Goal: Task Accomplishment & Management: Manage account settings

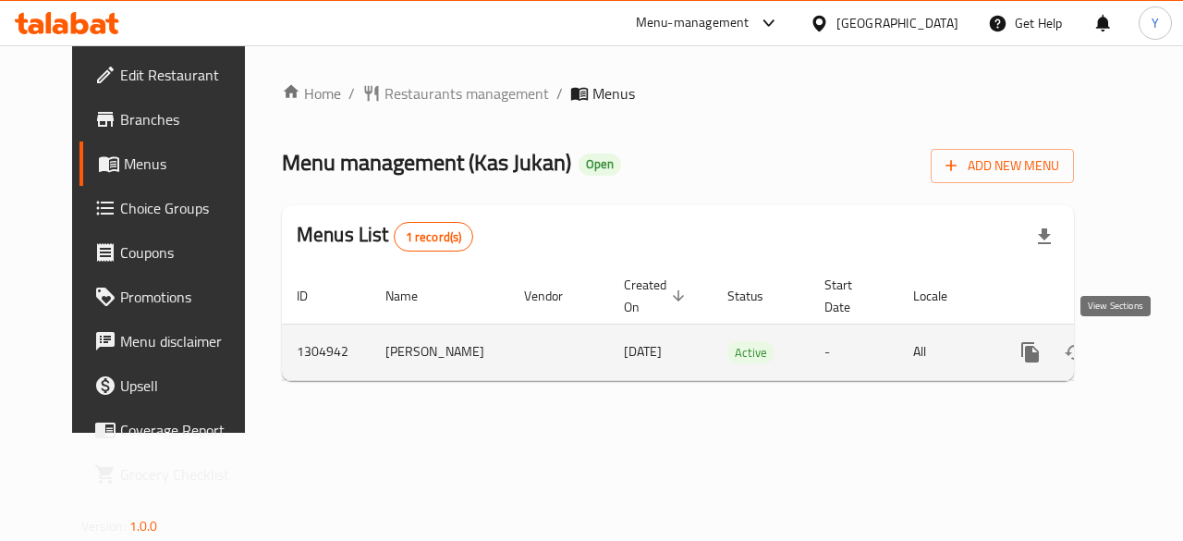
click at [1153, 351] on icon "enhanced table" at bounding box center [1164, 352] width 22 height 22
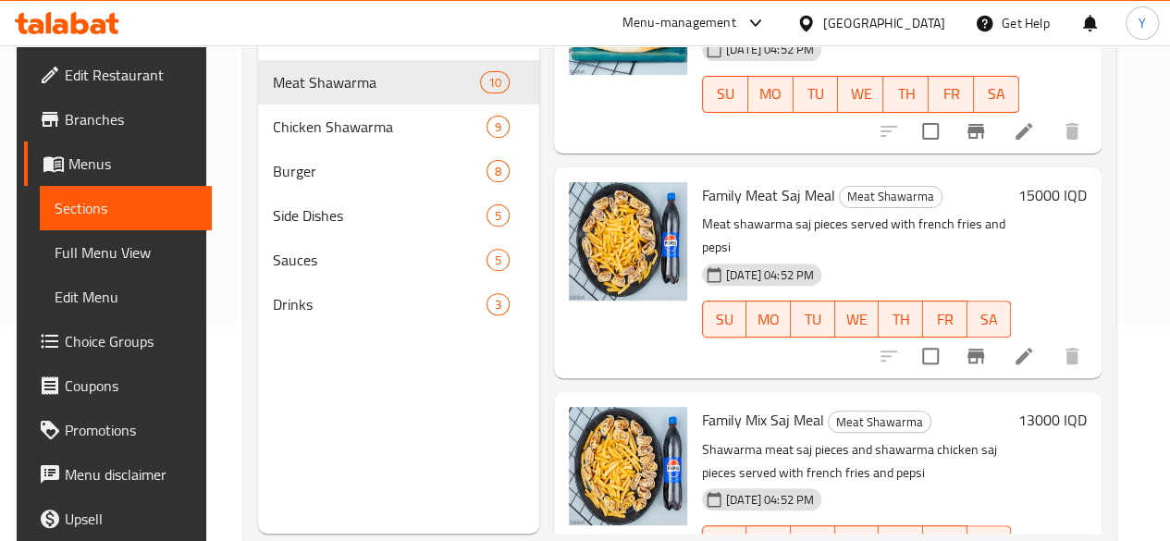
scroll to position [259, 0]
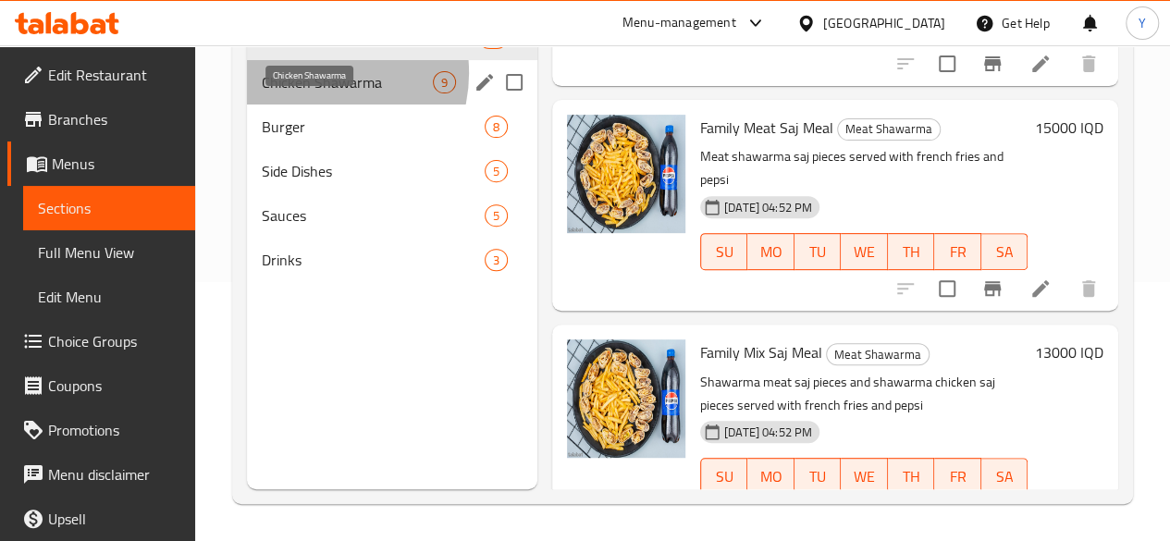
click at [317, 93] on span "Chicken Shawarma" at bounding box center [347, 82] width 171 height 22
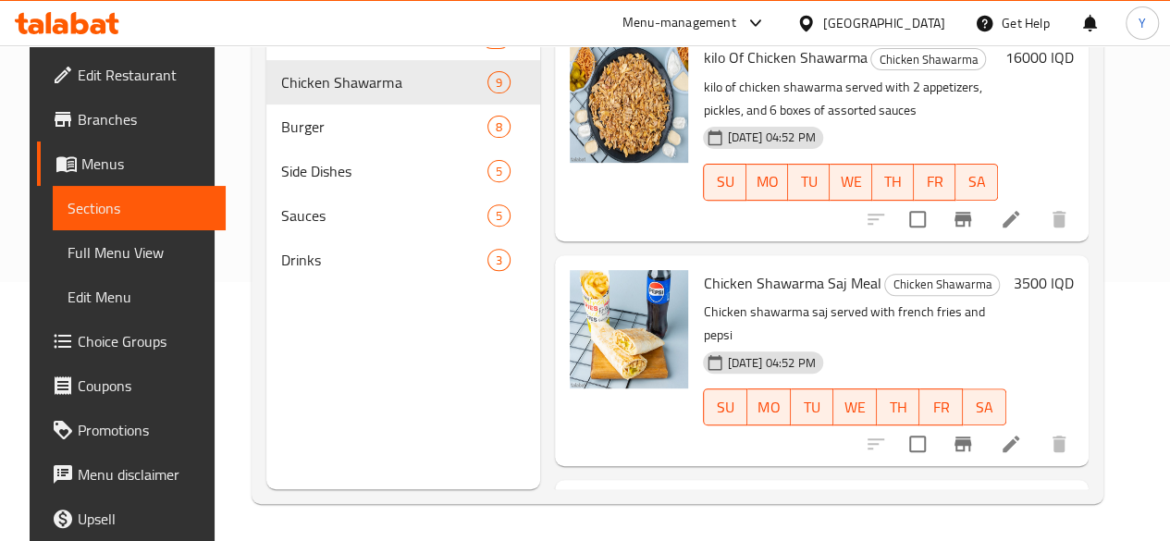
scroll to position [1472, 0]
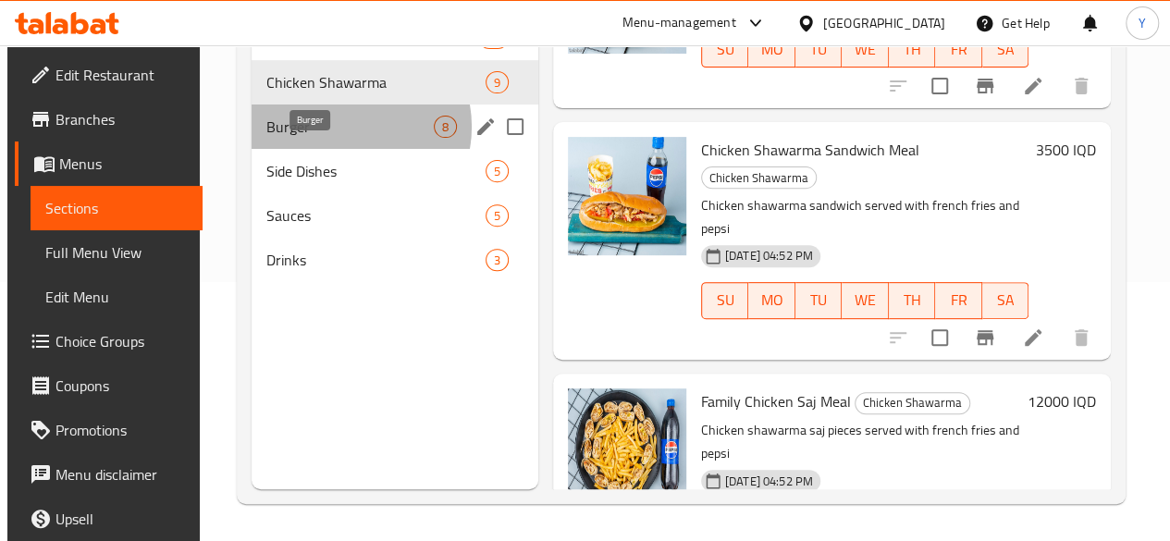
click at [342, 138] on span "Burger" at bounding box center [349, 127] width 166 height 22
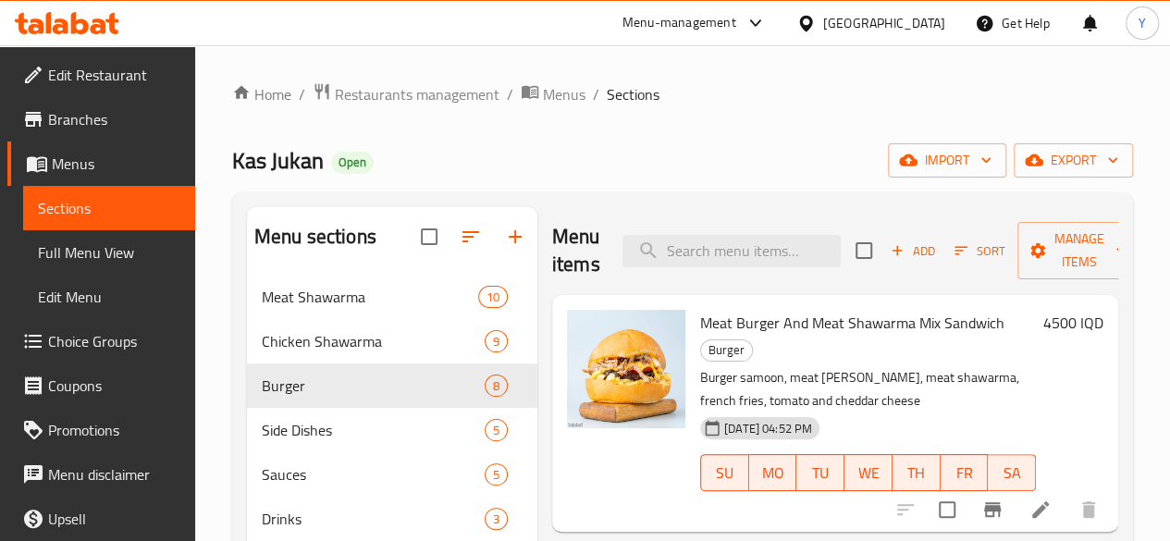
click at [774, 223] on div "Menu items Add Sort Manage items" at bounding box center [835, 251] width 566 height 88
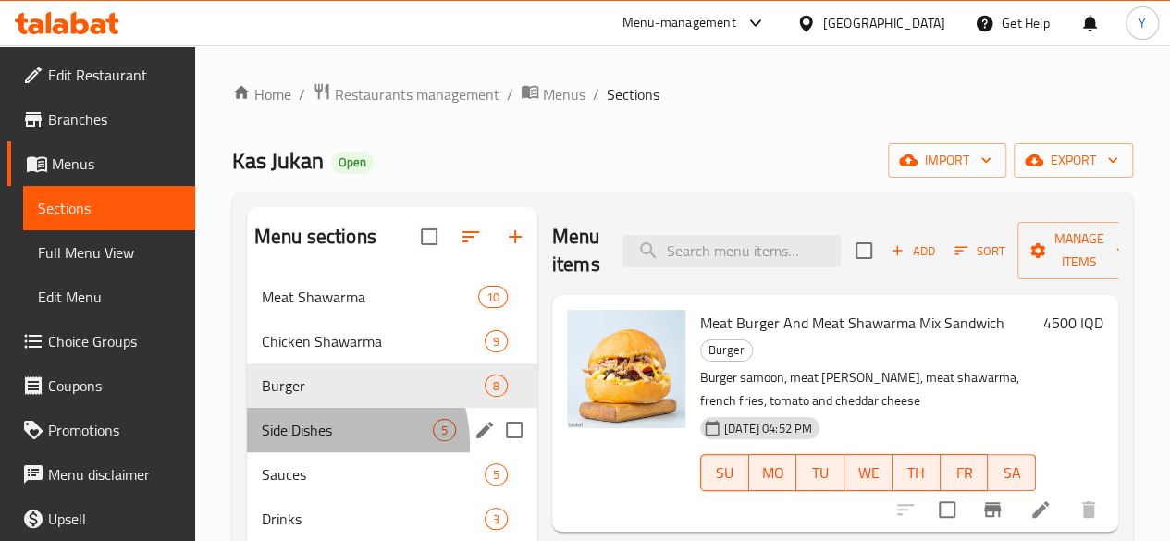
click at [334, 452] on div "Side Dishes 5" at bounding box center [392, 430] width 290 height 44
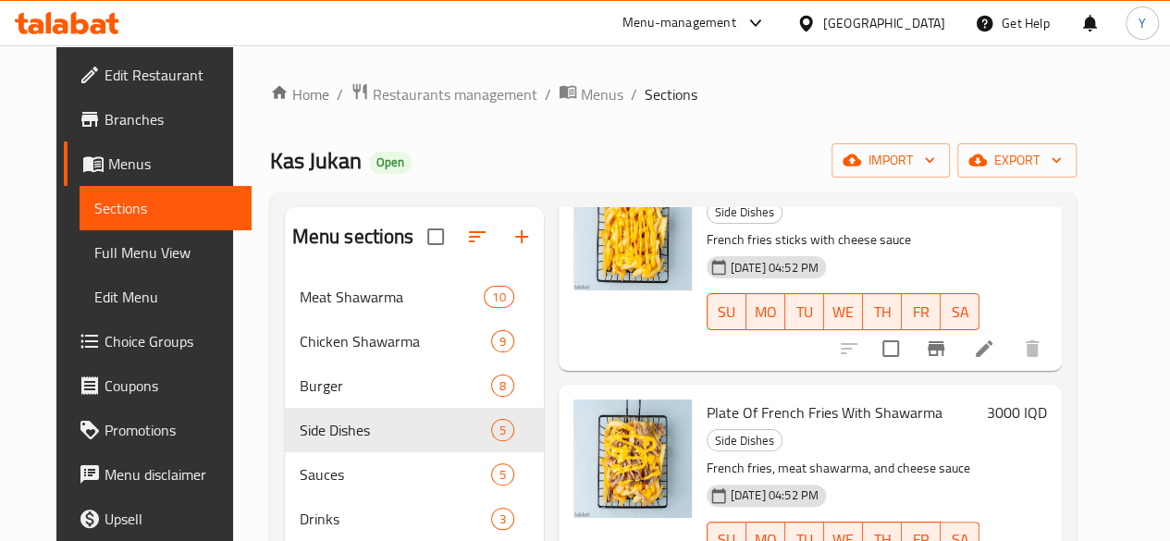
scroll to position [259, 0]
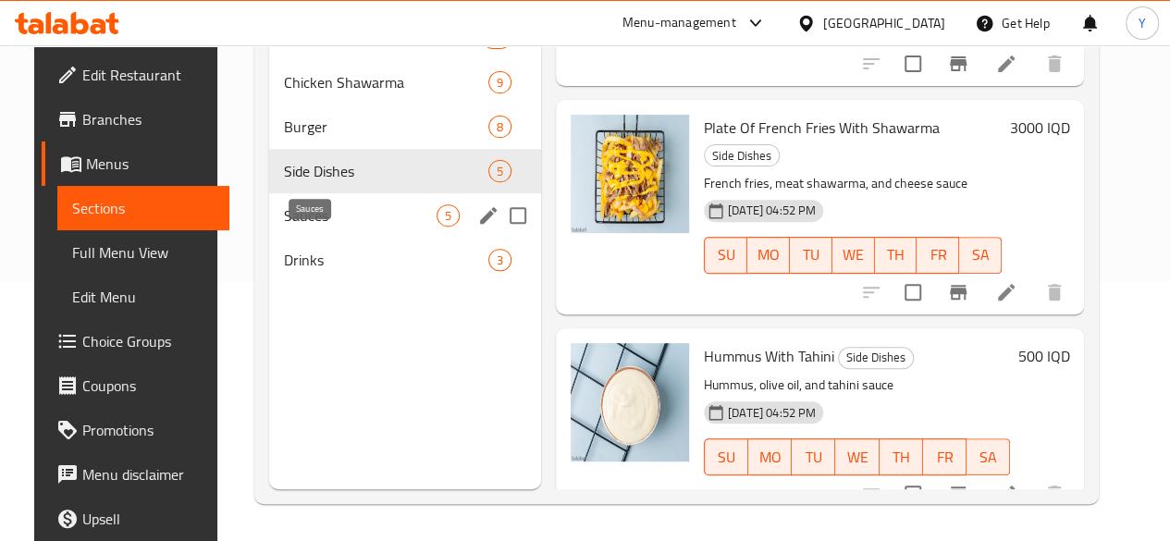
click at [284, 227] on span "Sauces" at bounding box center [360, 215] width 153 height 22
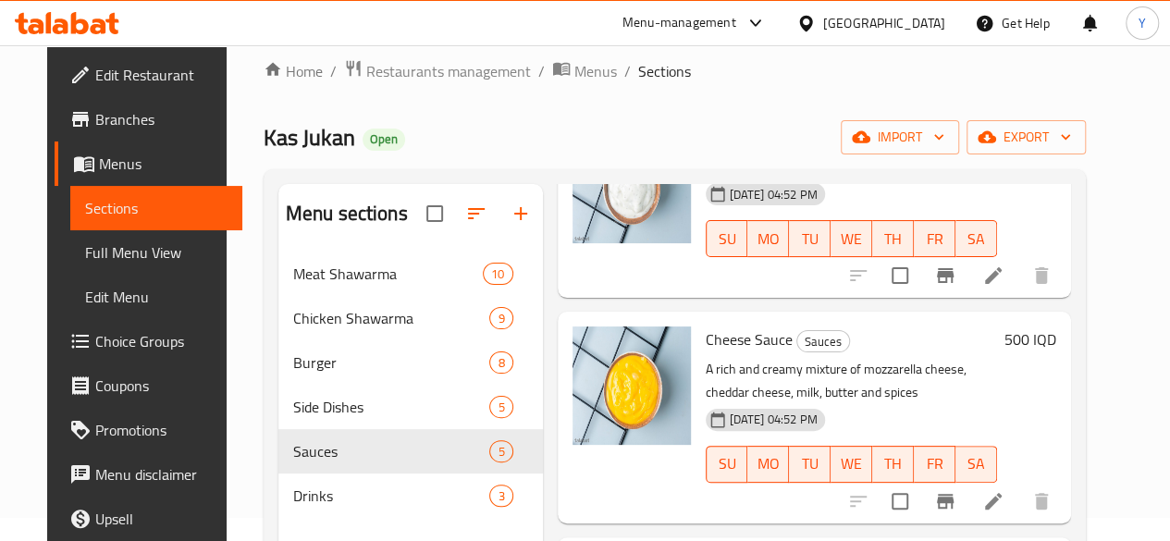
scroll to position [259, 0]
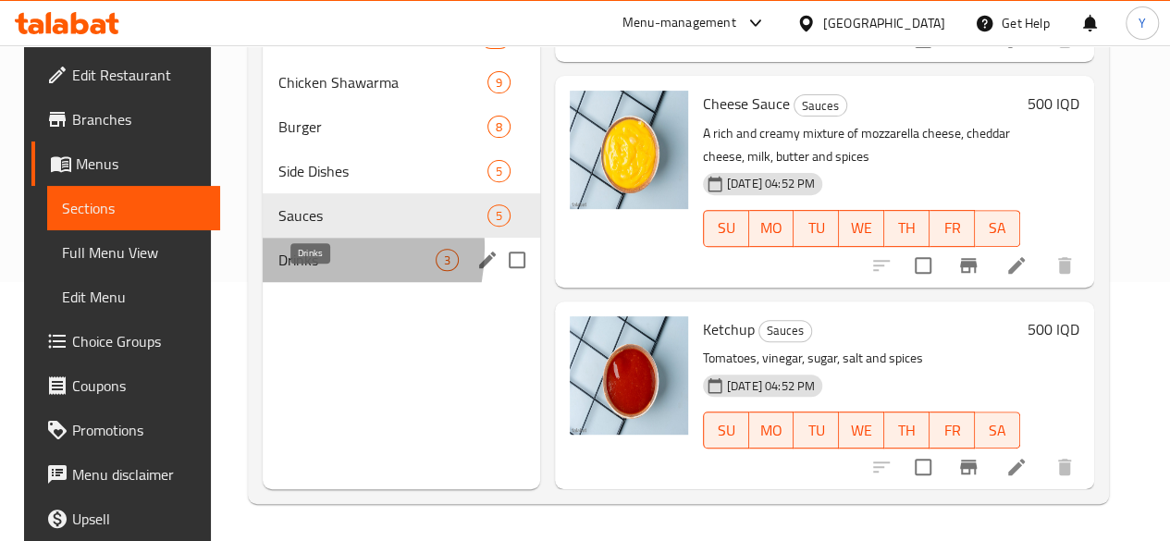
click at [281, 271] on span "Drinks" at bounding box center [355, 260] width 157 height 22
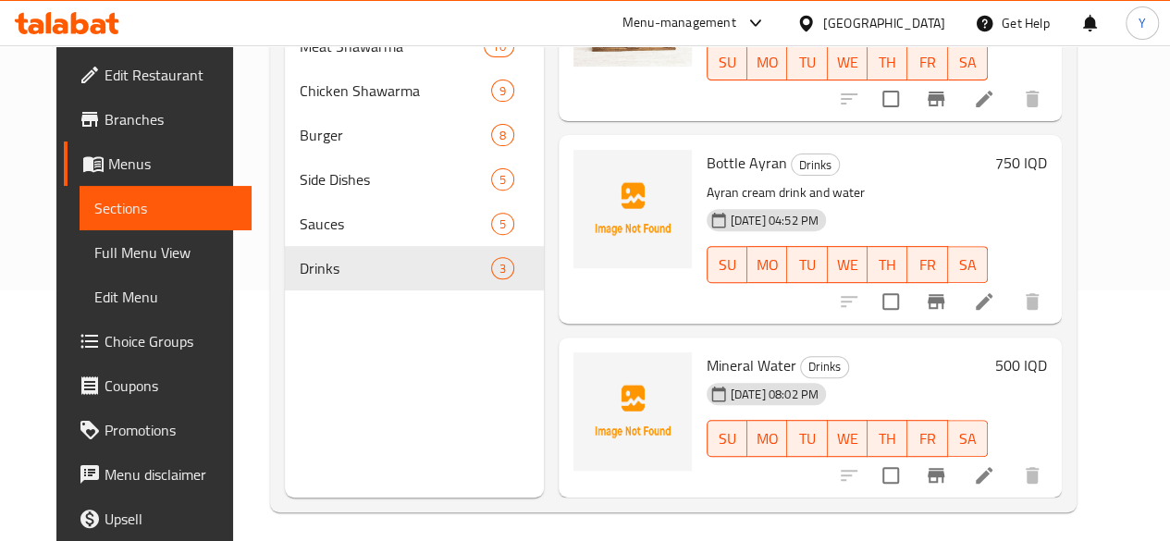
scroll to position [259, 0]
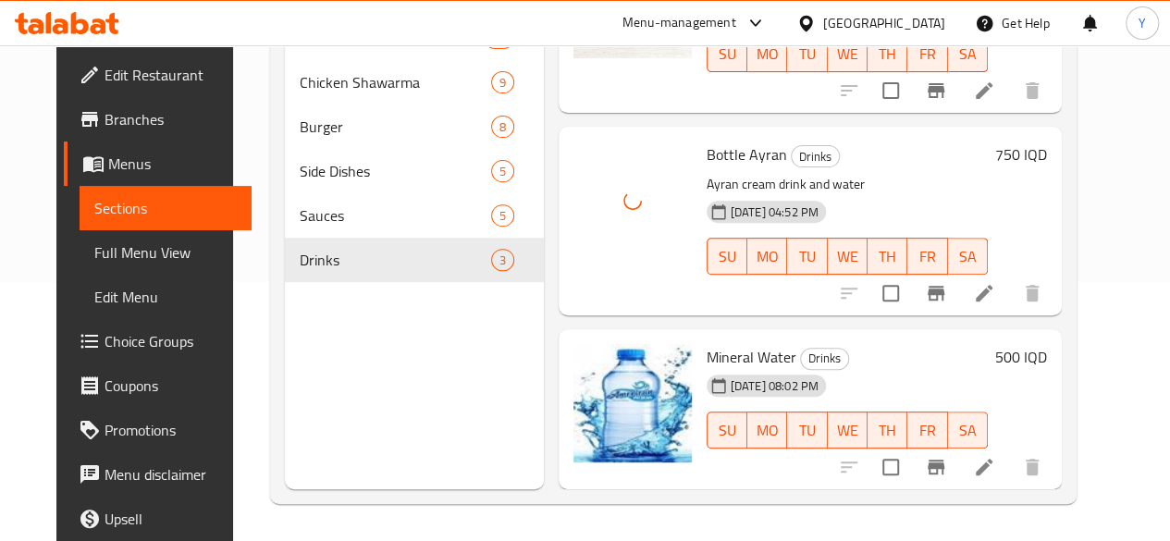
click at [1010, 472] on li at bounding box center [984, 466] width 52 height 33
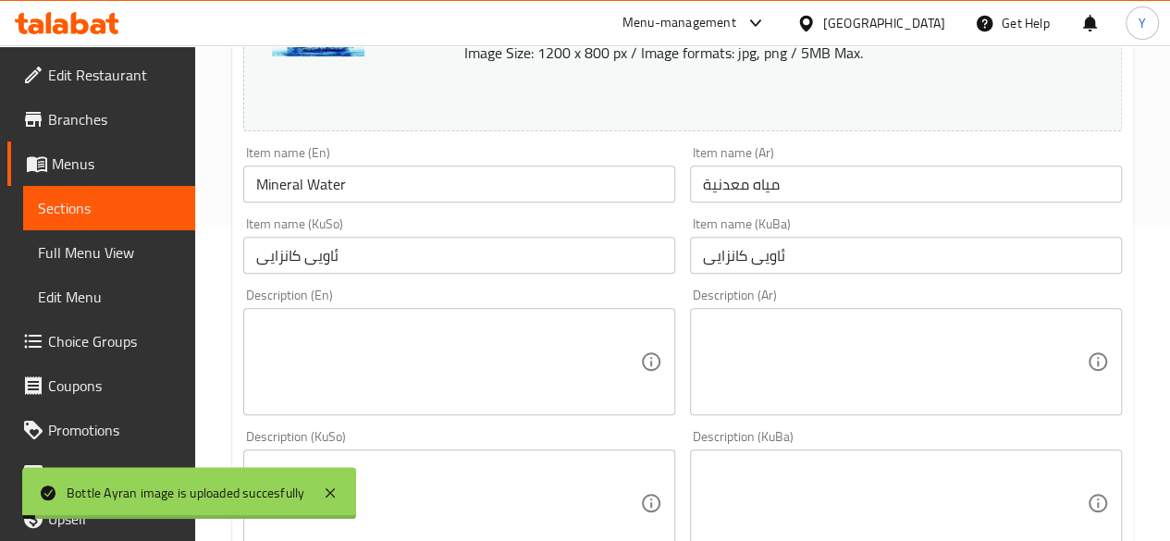
scroll to position [384, 0]
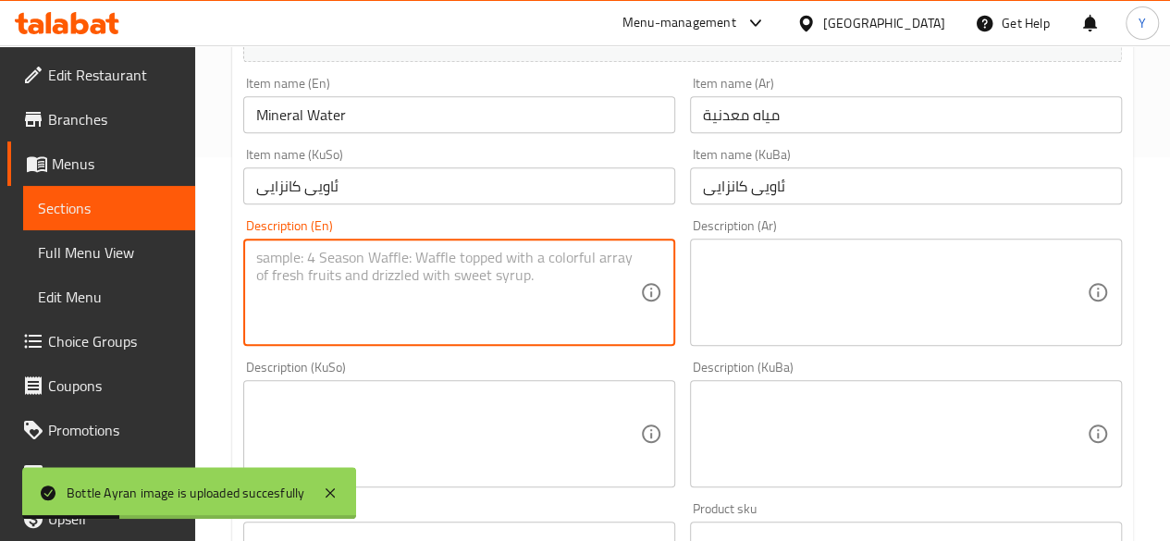
click at [463, 258] on textarea at bounding box center [448, 293] width 384 height 88
type textarea "ى"
click at [809, 251] on textarea at bounding box center [895, 293] width 384 height 88
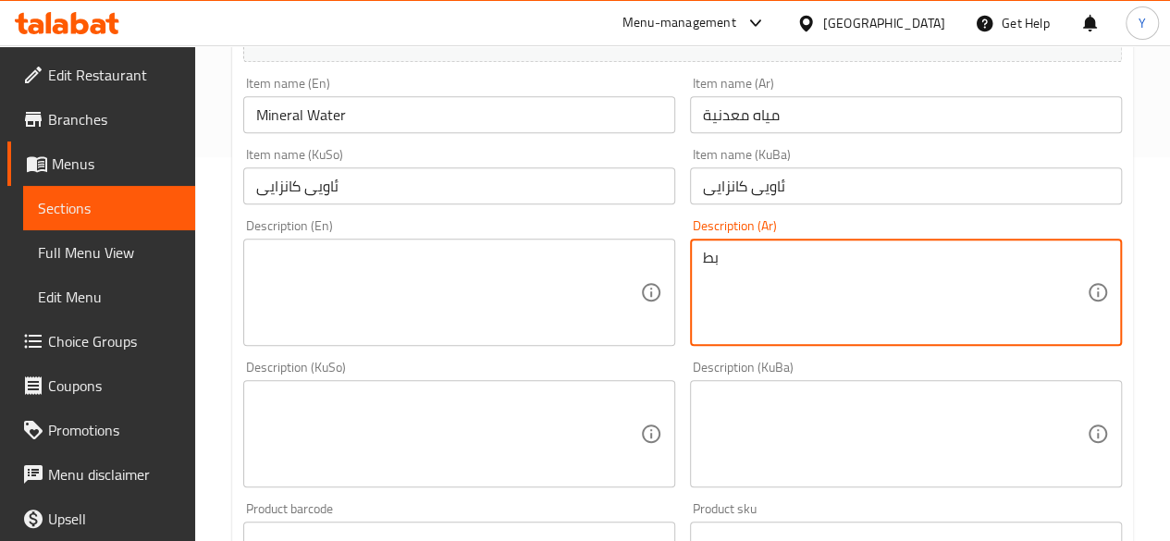
type textarea "ب"
type textarea "مياه طبيعية"
click at [514, 282] on textarea at bounding box center [448, 293] width 384 height 88
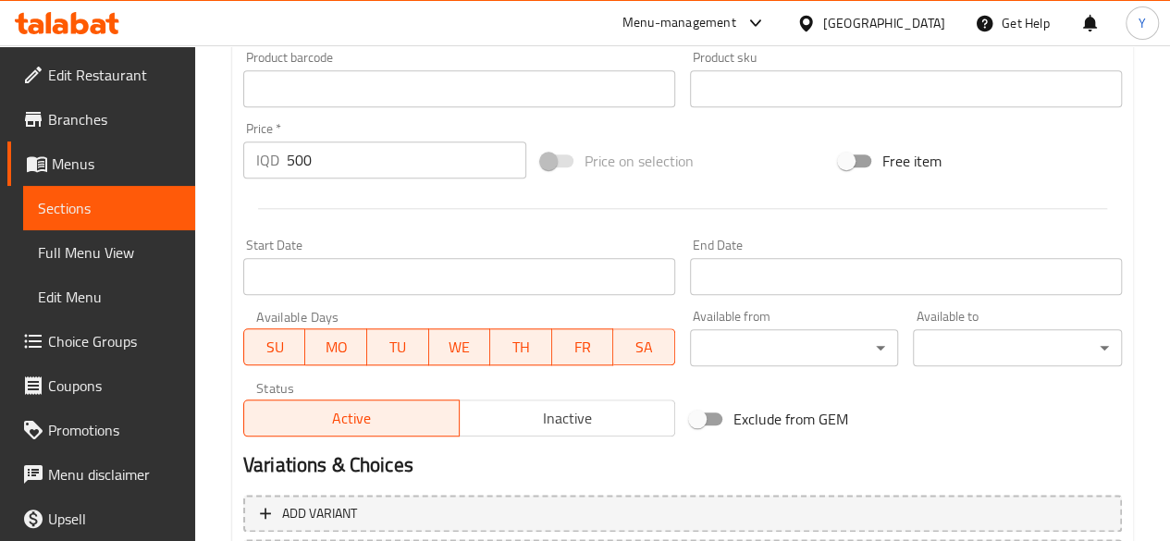
scroll to position [1005, 0]
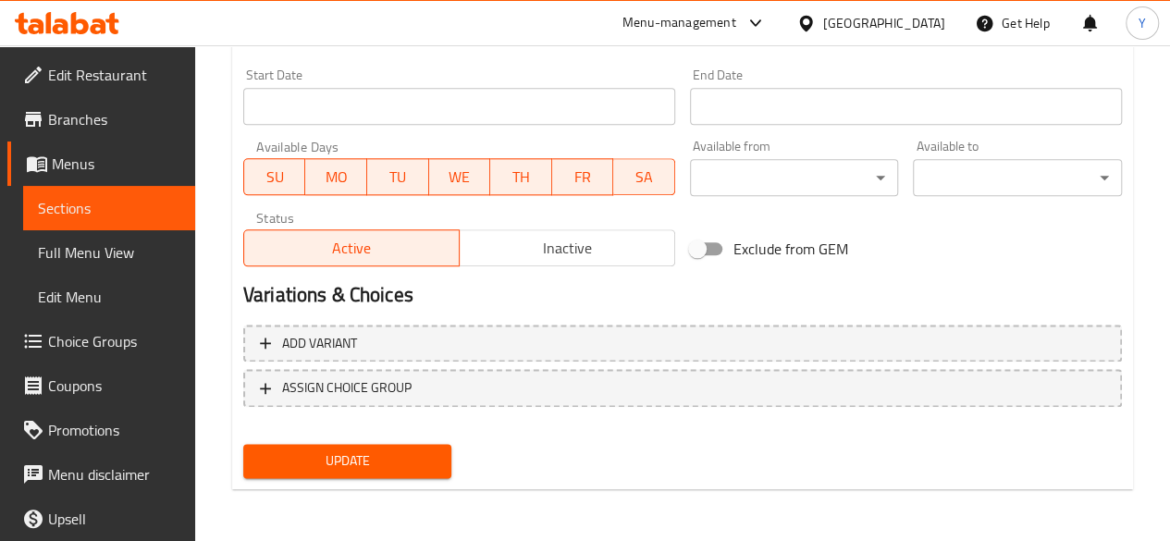
type textarea "natural water"
click at [391, 447] on button "Update" at bounding box center [347, 461] width 209 height 34
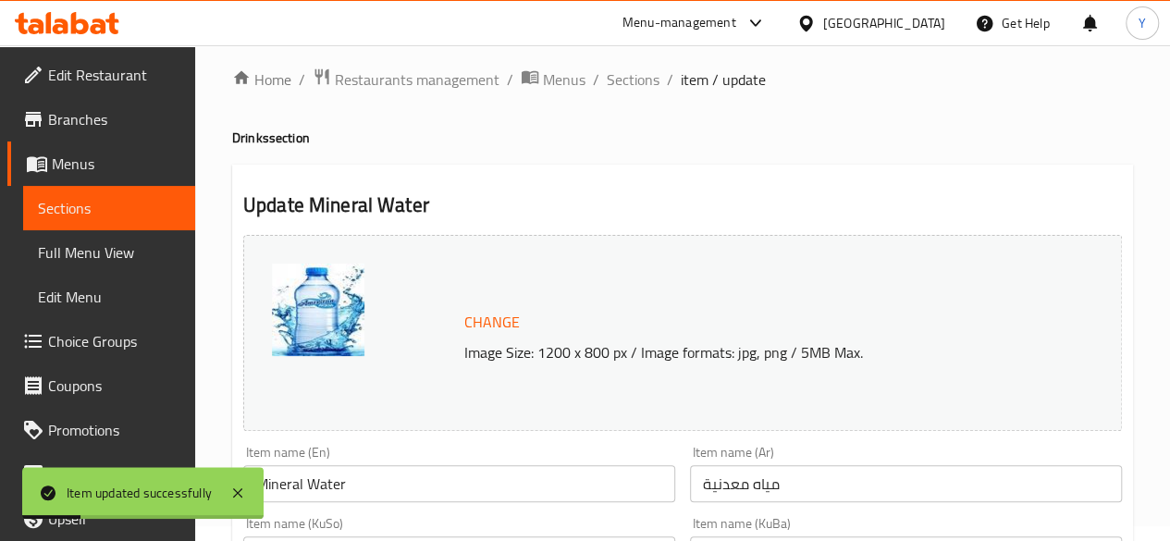
scroll to position [0, 0]
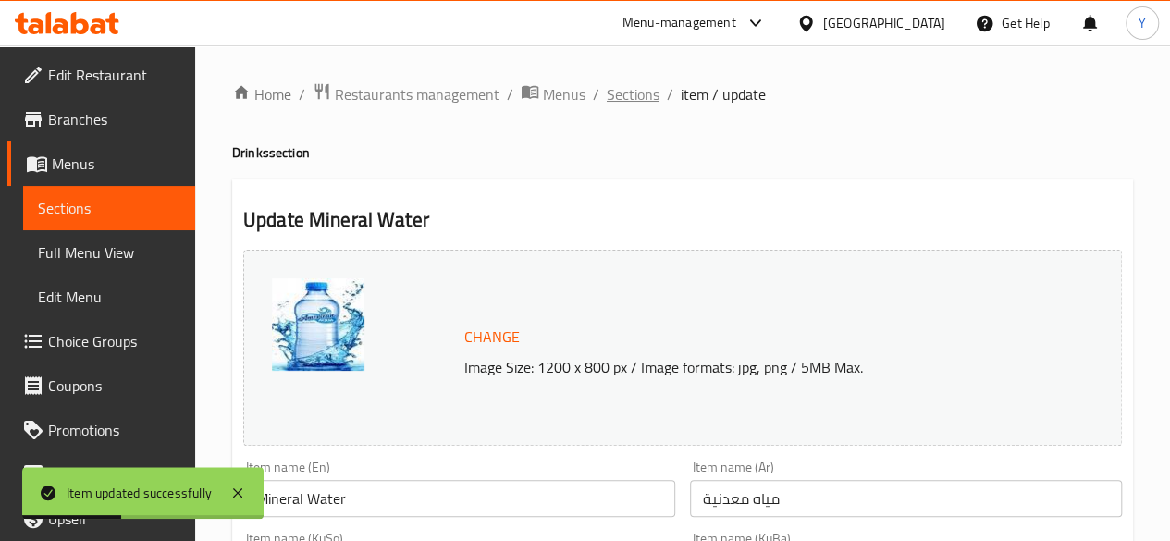
click at [646, 92] on span "Sections" at bounding box center [633, 94] width 53 height 22
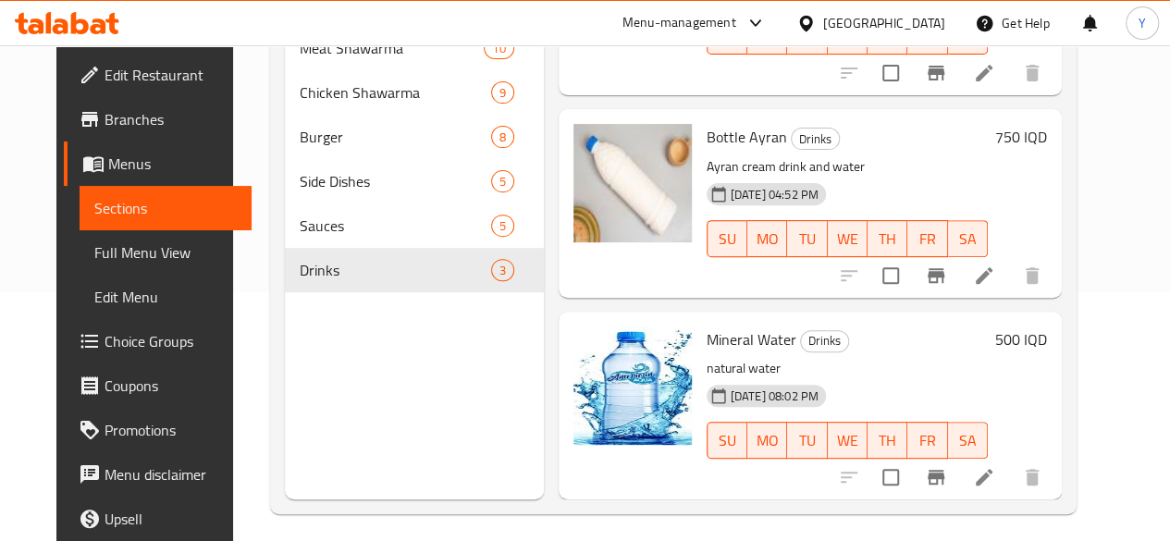
scroll to position [259, 0]
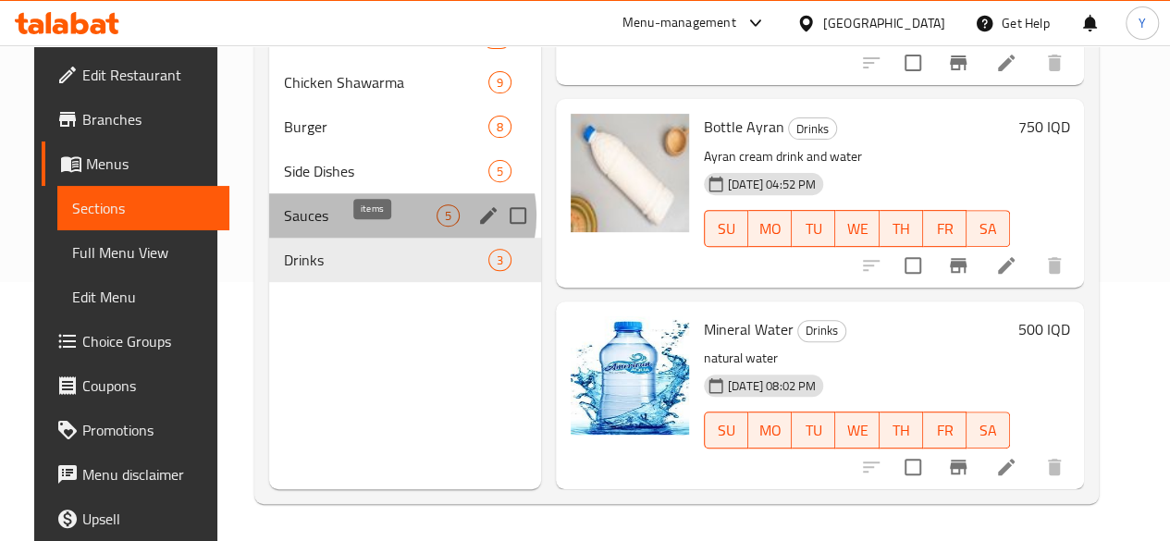
click at [437, 225] on span "5" at bounding box center [447, 216] width 21 height 18
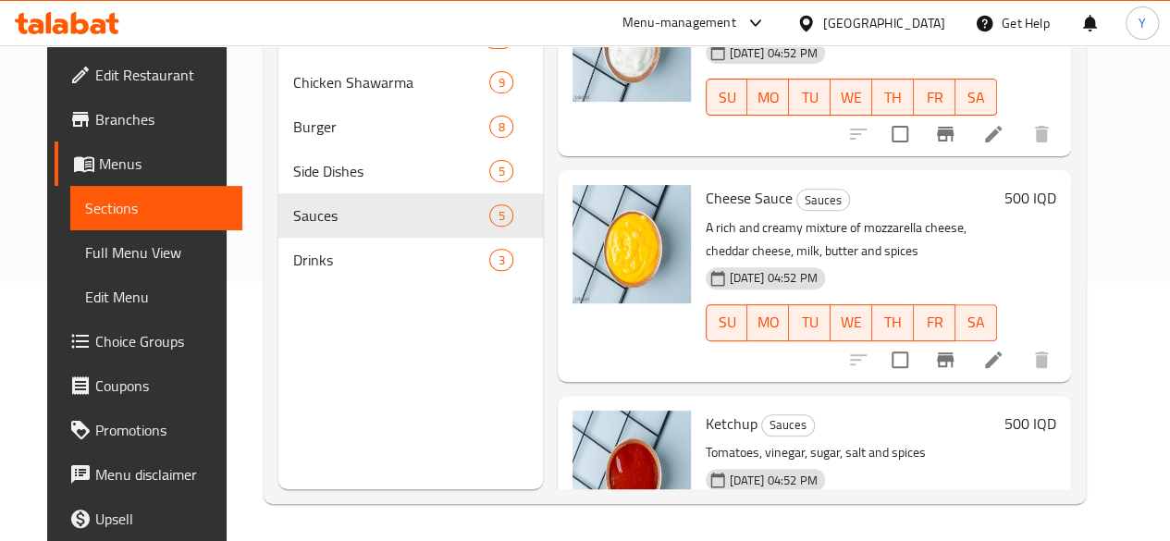
scroll to position [566, 0]
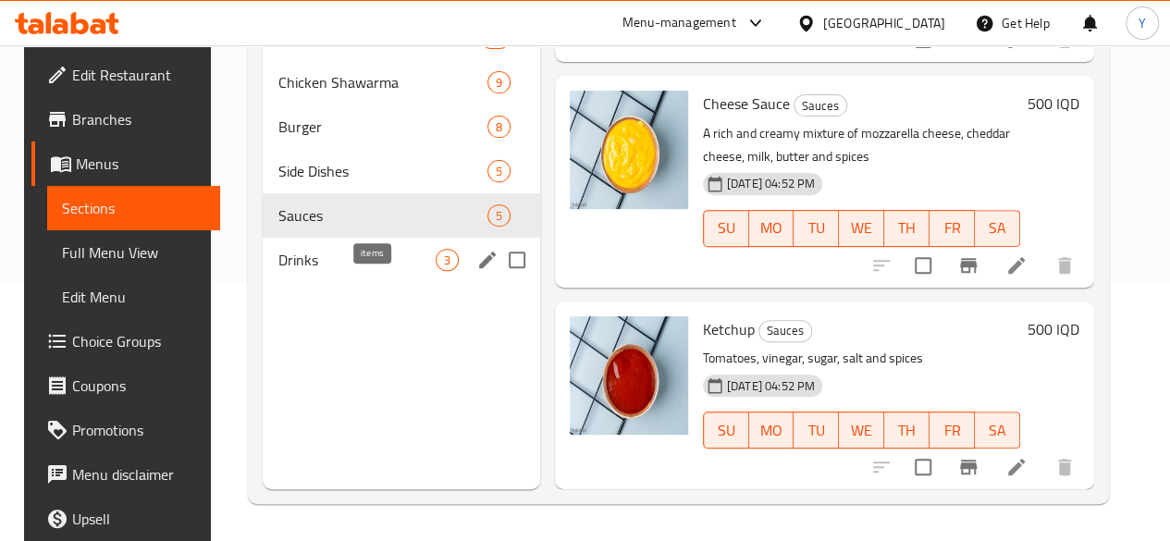
click at [436, 269] on span "3" at bounding box center [446, 260] width 21 height 18
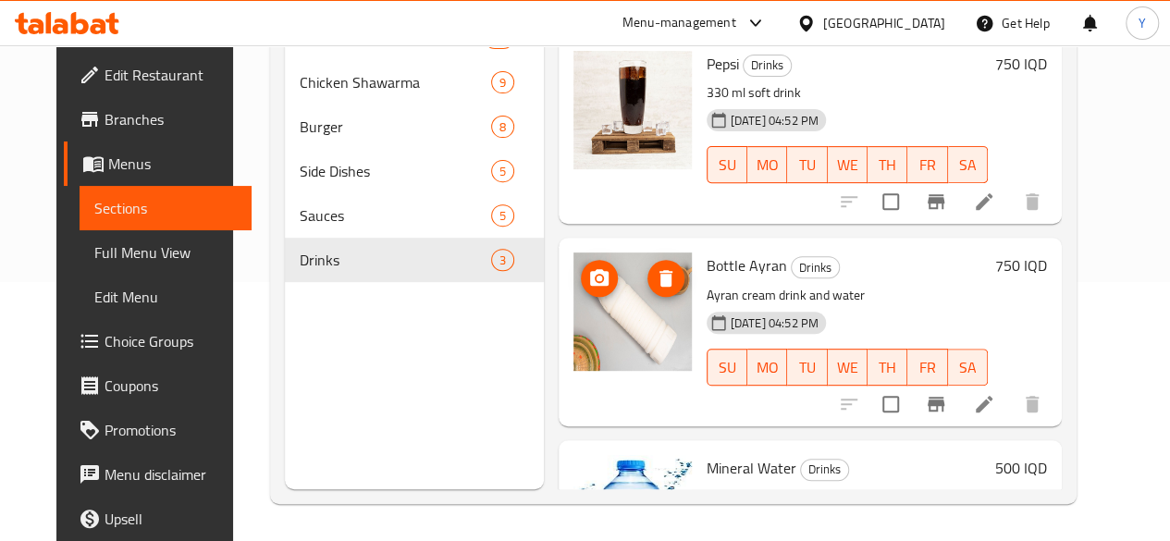
scroll to position [139, 0]
